Goal: Find specific page/section: Find specific page/section

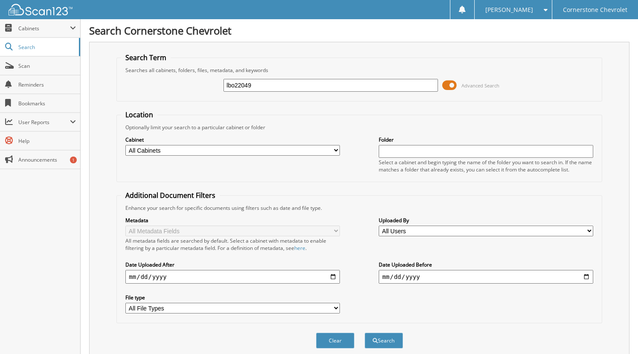
type input "lbo22049"
click at [365, 333] on button "Search" at bounding box center [384, 341] width 38 height 16
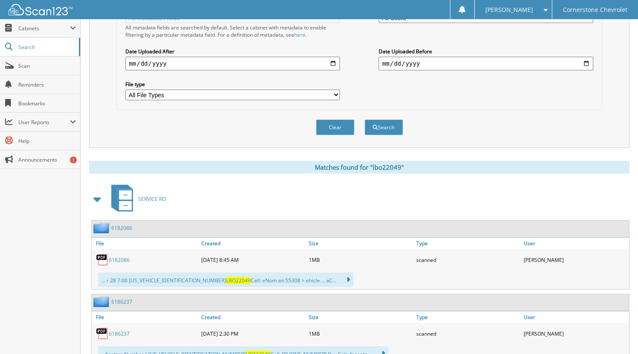
scroll to position [416, 0]
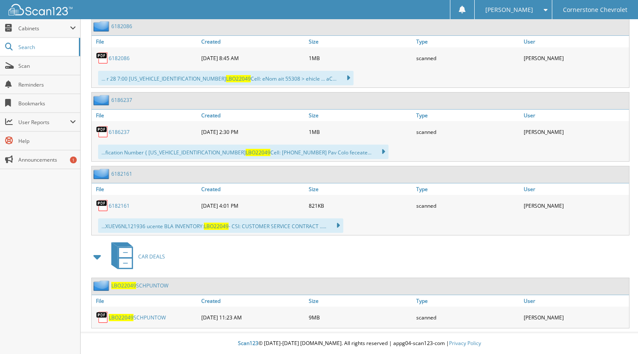
click at [127, 285] on span "LBO22049" at bounding box center [123, 285] width 25 height 7
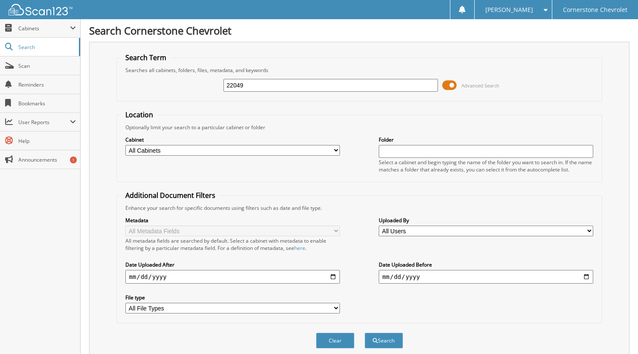
type input "22049"
click at [365, 333] on button "Search" at bounding box center [384, 341] width 38 height 16
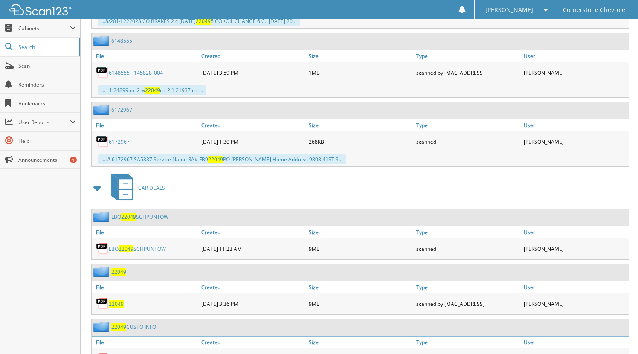
scroll to position [2379, 0]
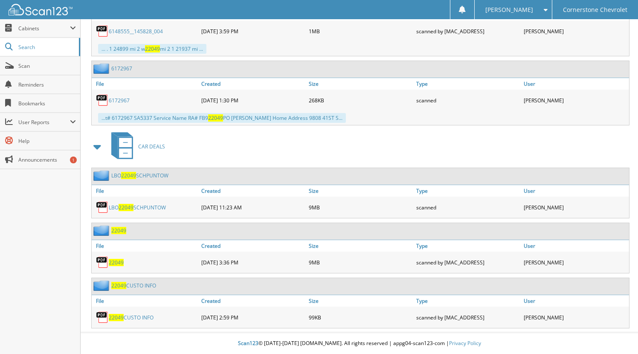
click at [118, 286] on span "22049" at bounding box center [118, 285] width 15 height 7
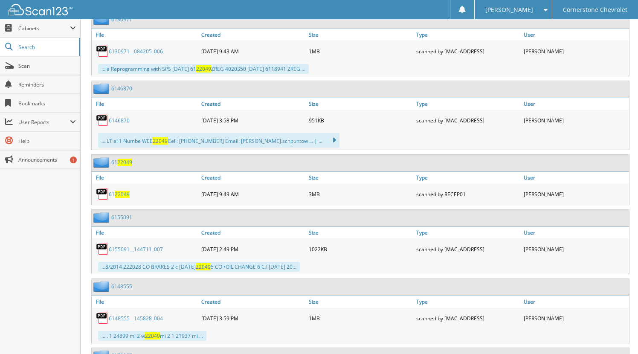
scroll to position [2379, 0]
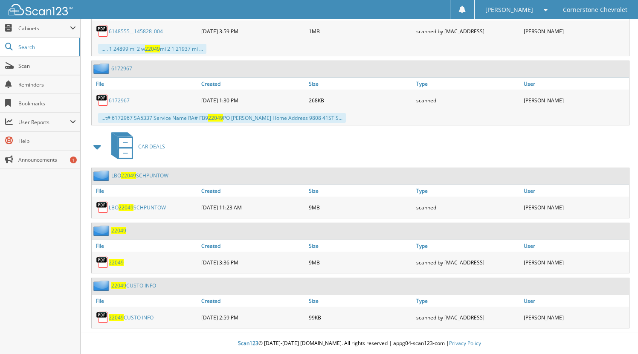
click at [119, 227] on span "22049" at bounding box center [118, 230] width 15 height 7
